Goal: Check status: Check status

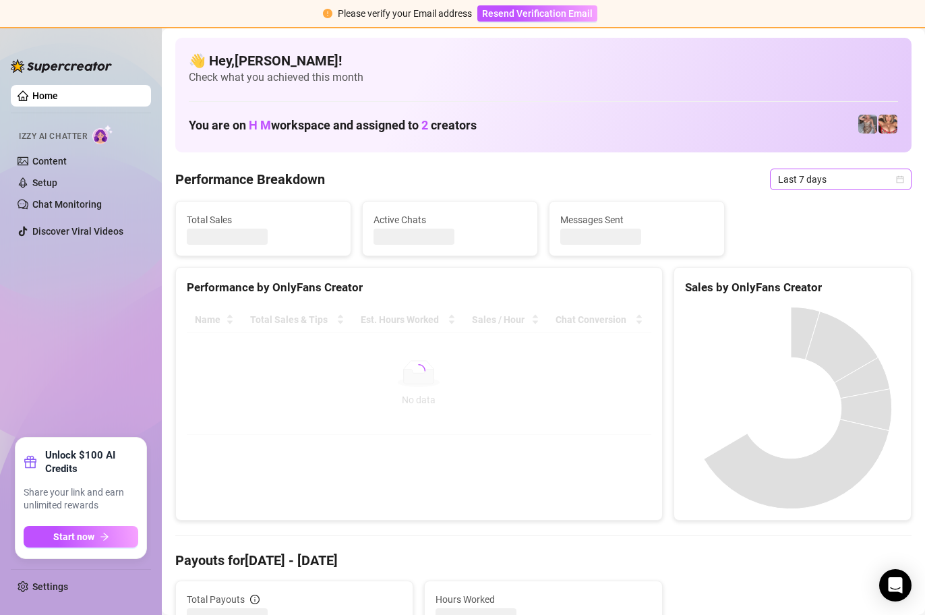
click at [896, 175] on icon "calendar" at bounding box center [900, 179] width 8 height 8
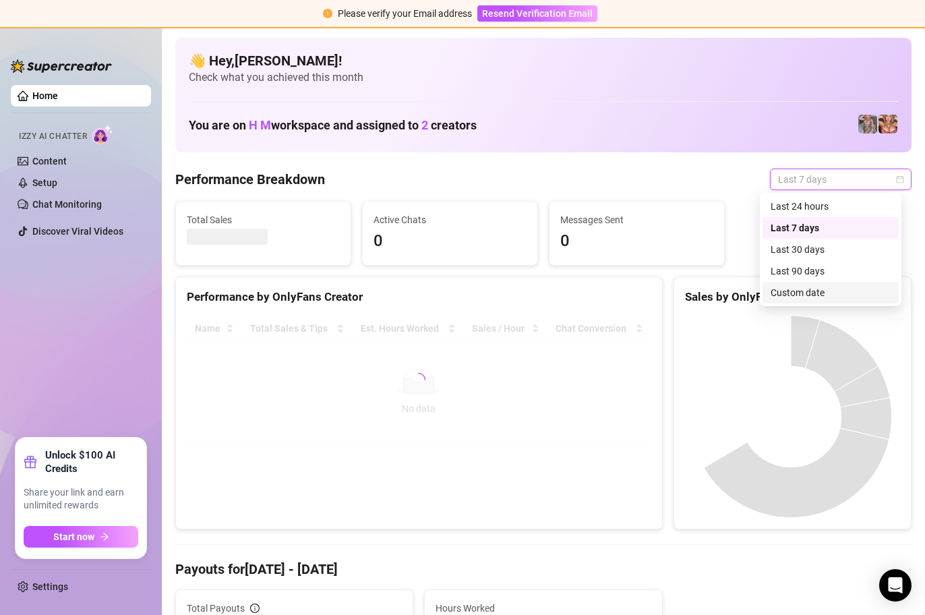
click at [855, 288] on div "Custom date" at bounding box center [830, 292] width 120 height 15
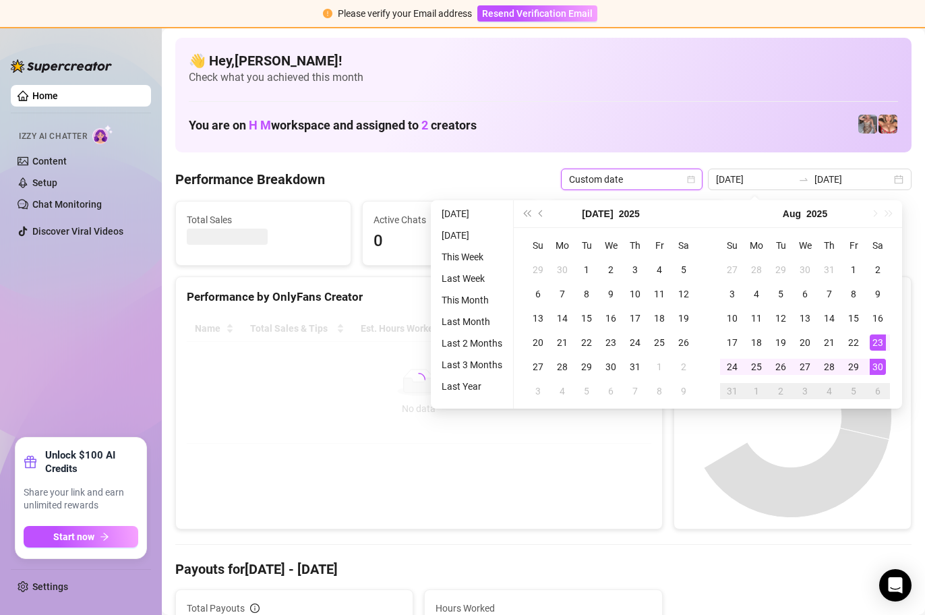
type input "[DATE]"
click at [875, 369] on div "30" at bounding box center [877, 367] width 16 height 16
type input "[DATE]"
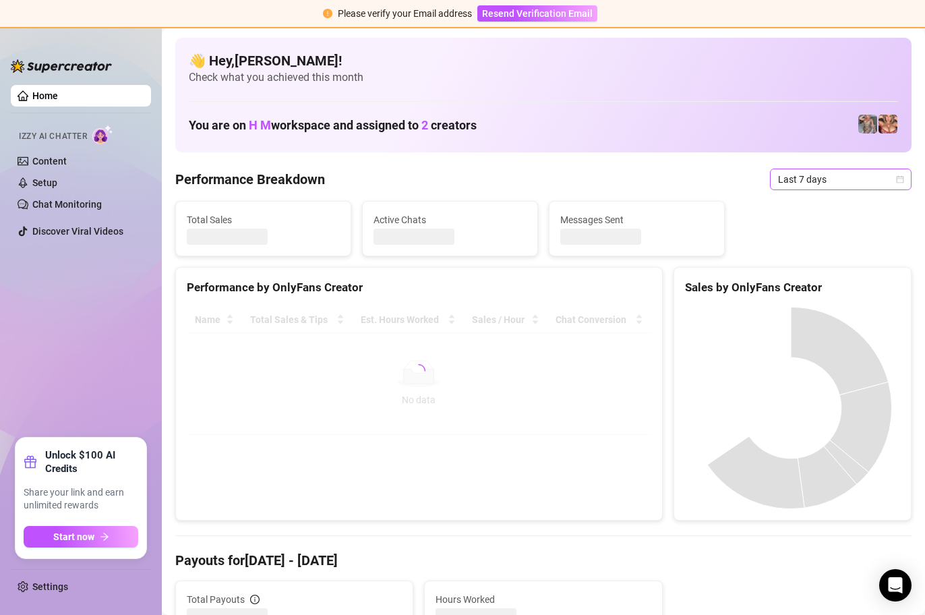
click at [882, 185] on span "Last 7 days" at bounding box center [840, 179] width 125 height 20
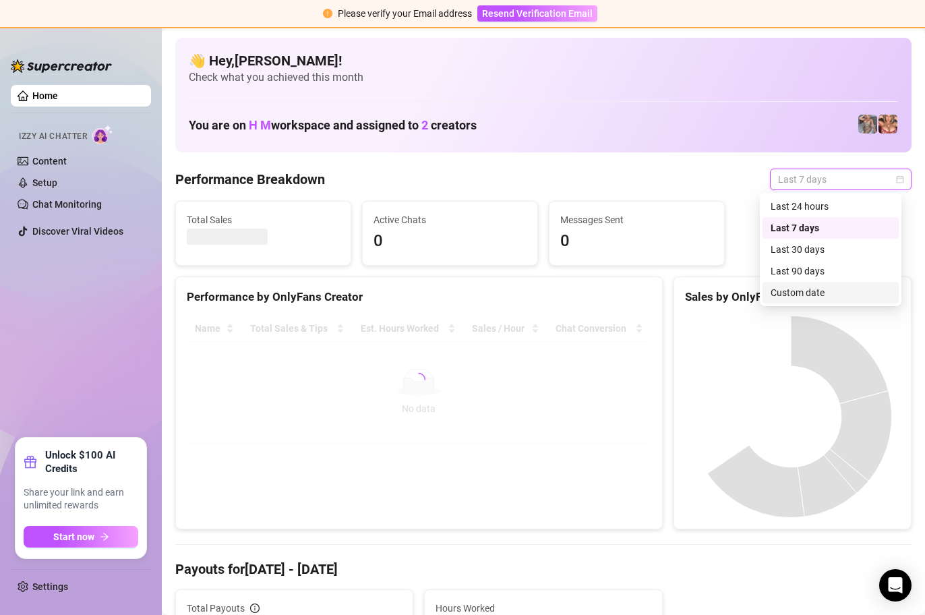
click at [824, 290] on div "Custom date" at bounding box center [830, 292] width 120 height 15
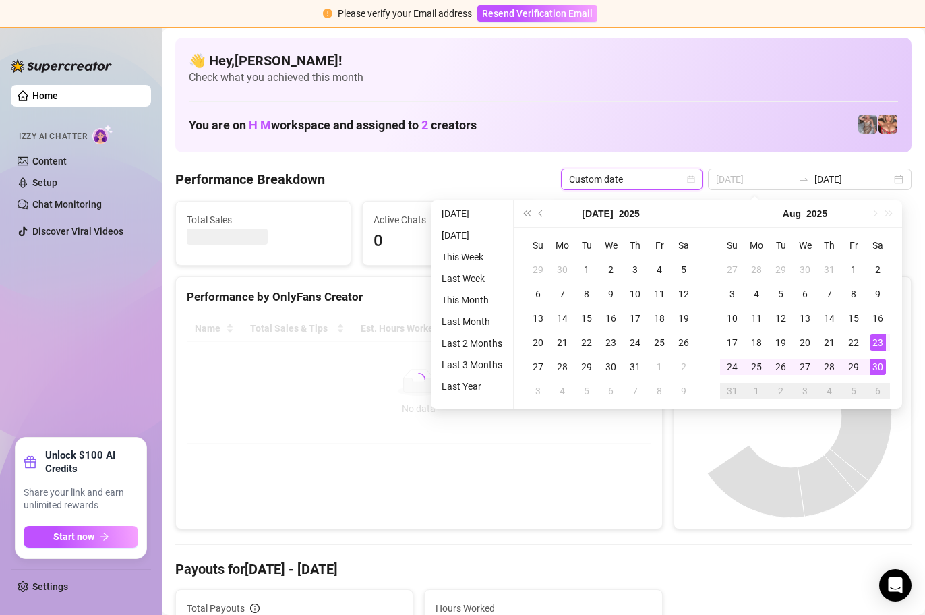
type input "[DATE]"
click at [877, 363] on div "30" at bounding box center [877, 367] width 16 height 16
click at [878, 363] on div "30" at bounding box center [877, 367] width 16 height 16
type input "[DATE]"
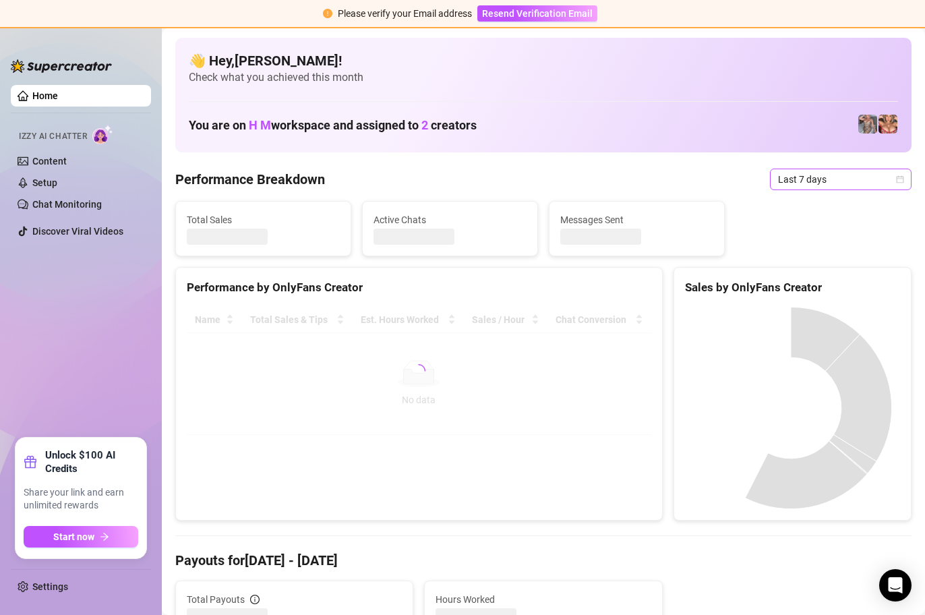
click at [896, 180] on icon "calendar" at bounding box center [899, 178] width 7 height 7
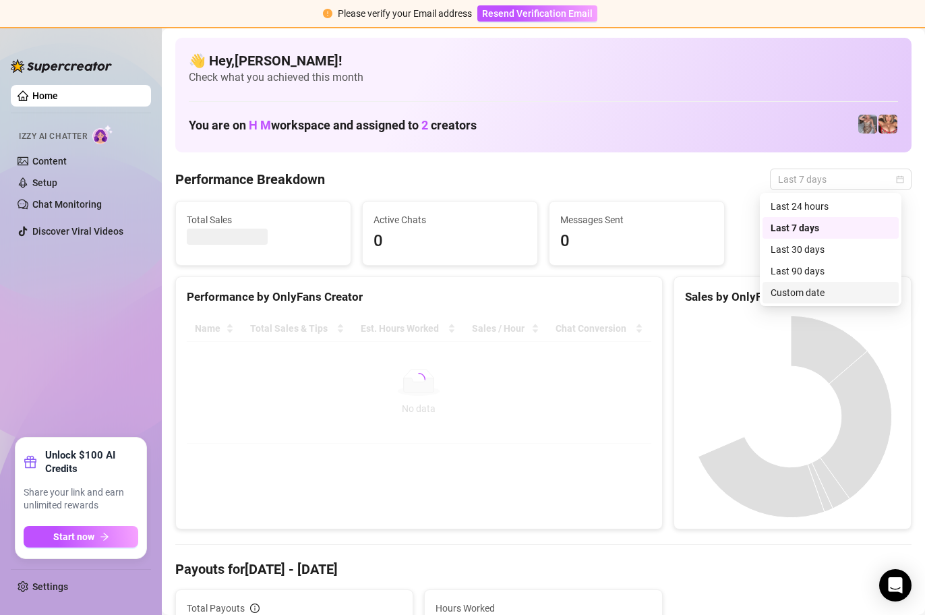
click at [877, 290] on div "Custom date" at bounding box center [830, 292] width 120 height 15
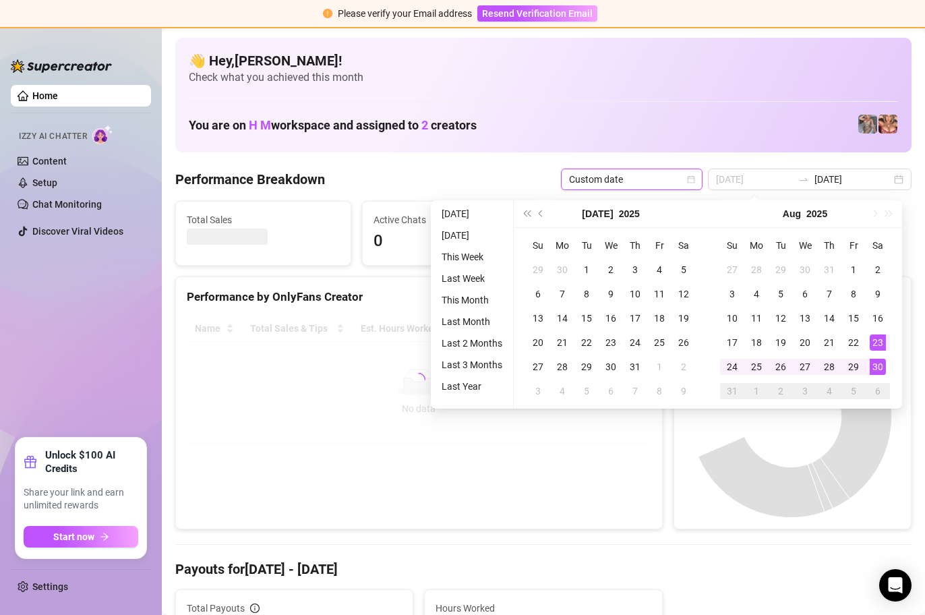
type input "[DATE]"
click at [878, 363] on div "30" at bounding box center [877, 367] width 16 height 16
type input "[DATE]"
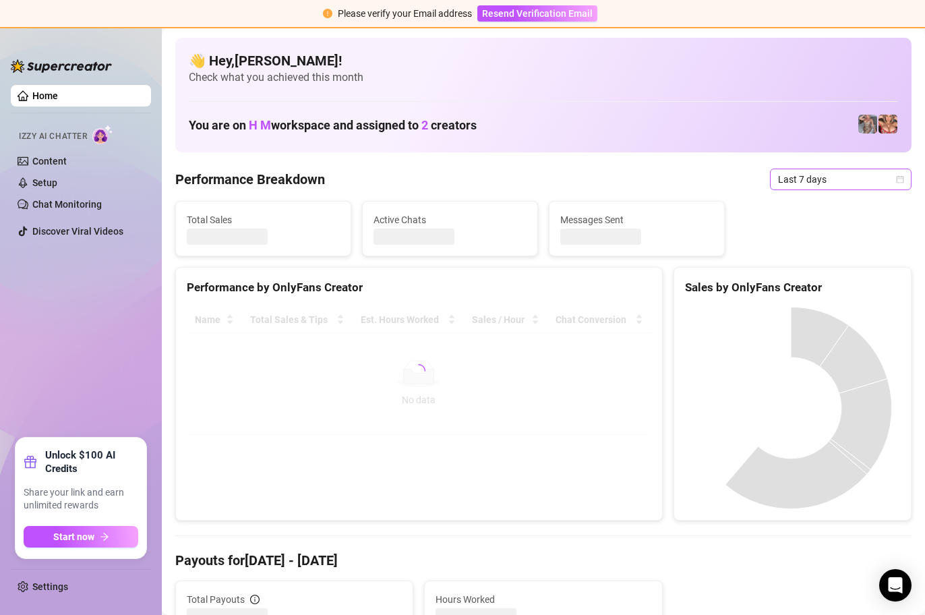
click at [896, 181] on icon "calendar" at bounding box center [899, 178] width 7 height 7
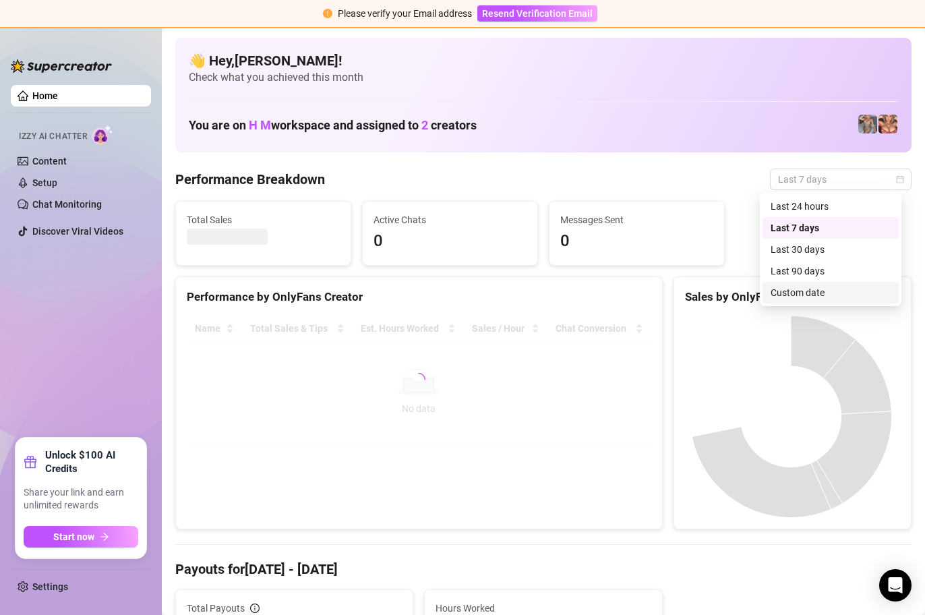
click at [807, 290] on div "Custom date" at bounding box center [830, 292] width 120 height 15
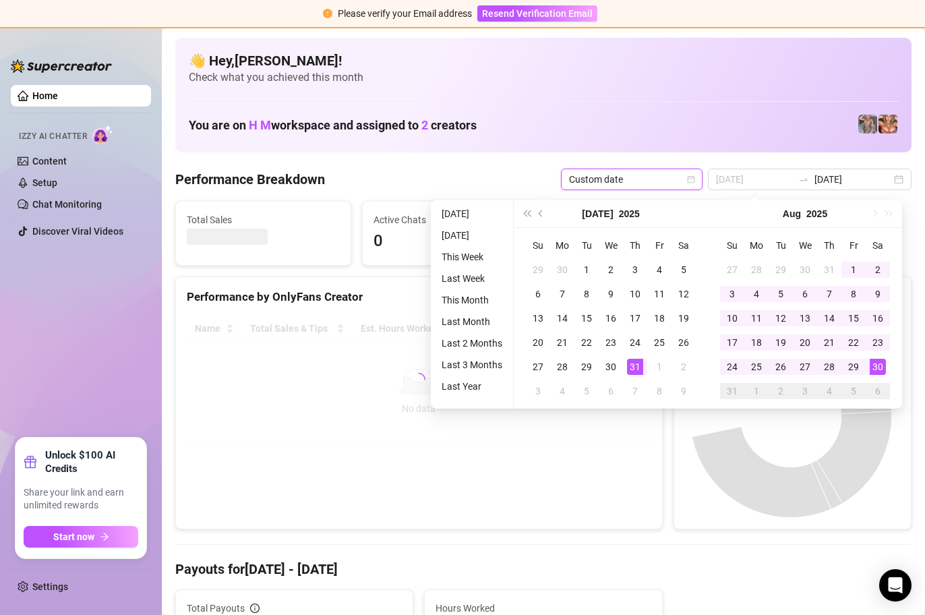
type input "[DATE]"
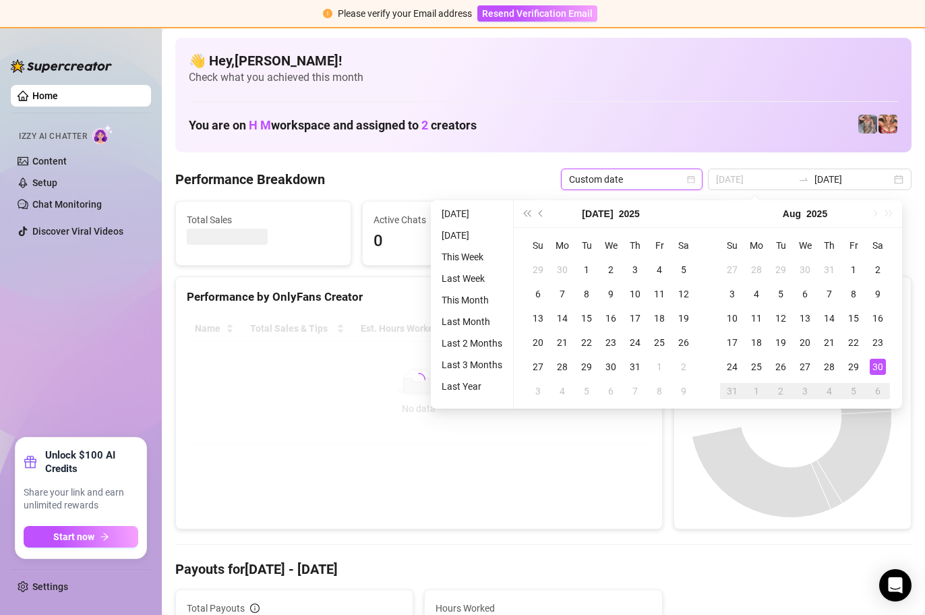
click at [879, 361] on div "30" at bounding box center [877, 367] width 16 height 16
type input "[DATE]"
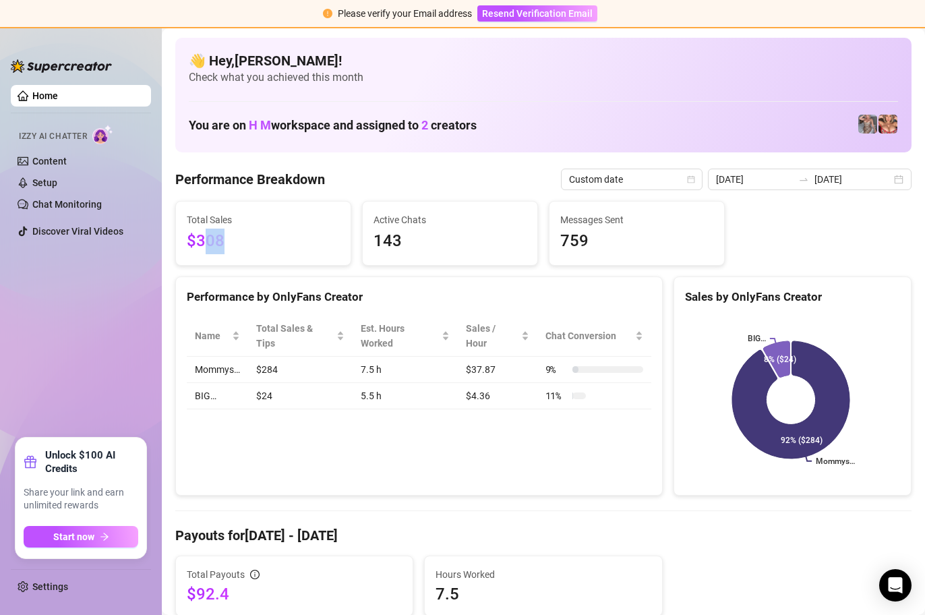
drag, startPoint x: 206, startPoint y: 242, endPoint x: 237, endPoint y: 241, distance: 31.0
click at [237, 241] on span "$308" at bounding box center [263, 241] width 153 height 26
click at [235, 239] on span "$308" at bounding box center [263, 241] width 153 height 26
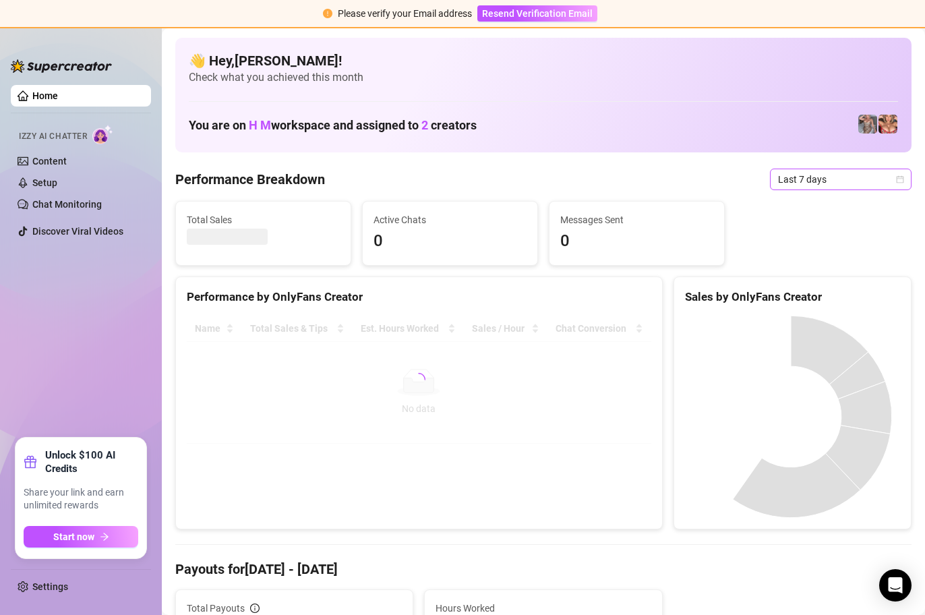
click at [896, 183] on icon "calendar" at bounding box center [899, 178] width 7 height 7
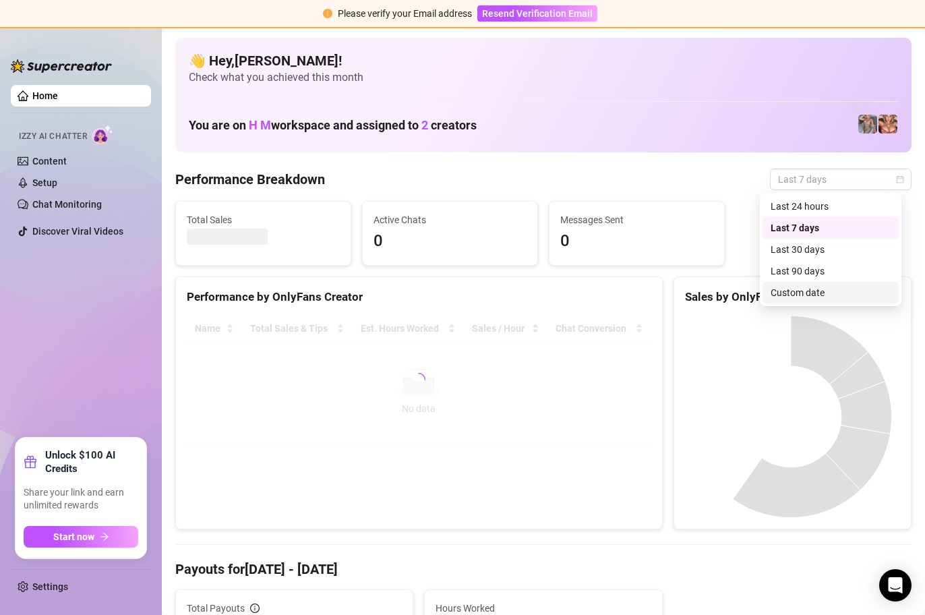
click at [824, 293] on div "Custom date" at bounding box center [830, 292] width 120 height 15
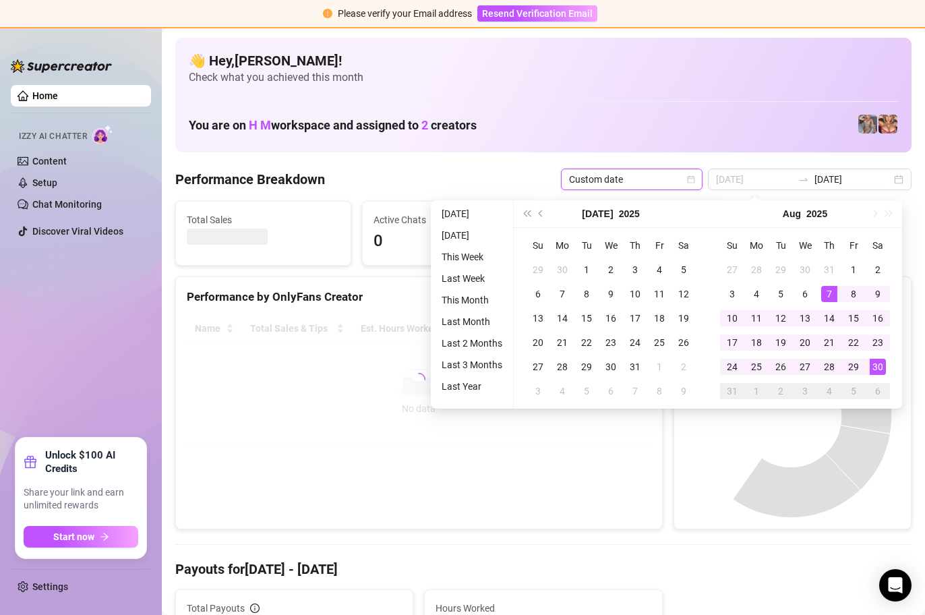
type input "[DATE]"
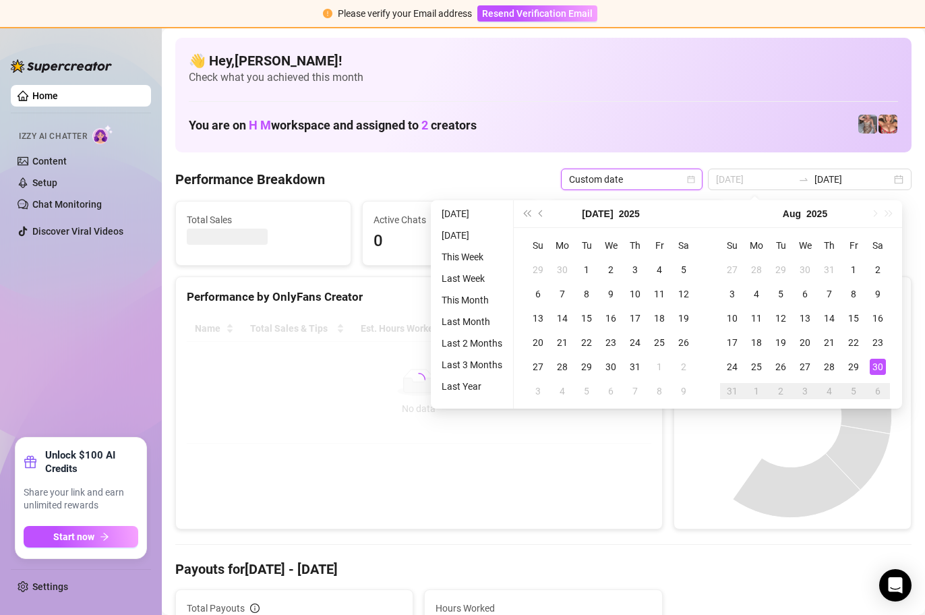
click at [875, 366] on div "30" at bounding box center [877, 367] width 16 height 16
click at [876, 366] on div "30" at bounding box center [877, 367] width 16 height 16
type input "[DATE]"
